Goal: Find specific page/section: Find specific page/section

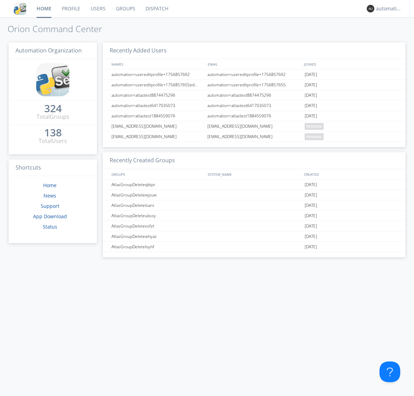
click at [156, 9] on link "Dispatch" at bounding box center [157, 8] width 33 height 17
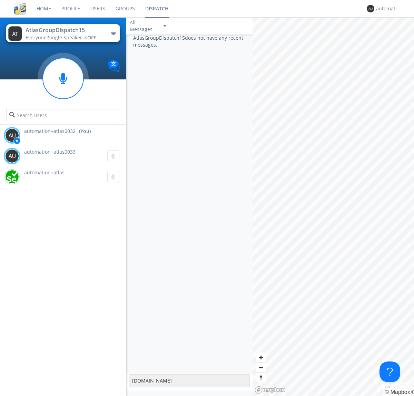
type textarea "[DOMAIN_NAME]"
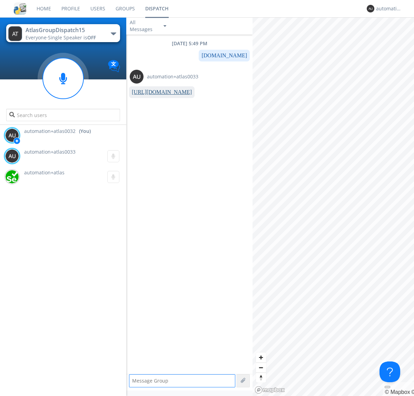
click at [159, 92] on link "[URL][DOMAIN_NAME]" at bounding box center [162, 92] width 60 height 6
click at [387, 9] on div "automation+atlas0032" at bounding box center [389, 8] width 26 height 7
